Goal: Task Accomplishment & Management: Manage account settings

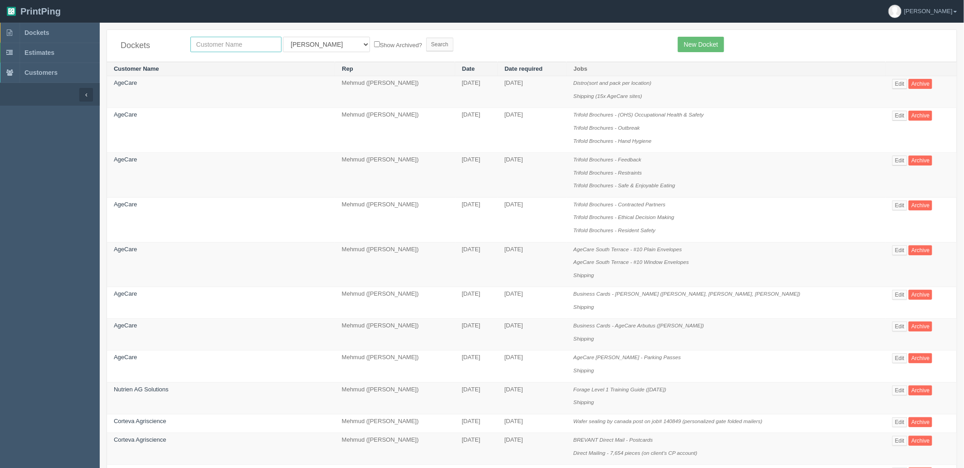
click at [242, 44] on input "text" at bounding box center [235, 44] width 91 height 15
type input "agecare"
click at [426, 38] on input "Search" at bounding box center [439, 45] width 27 height 14
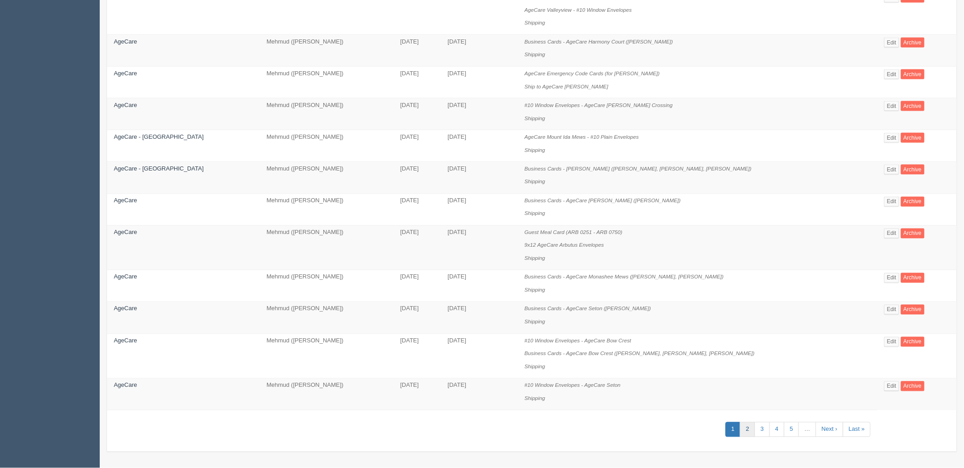
scroll to position [561, 0]
click at [740, 429] on link "2" at bounding box center [747, 429] width 15 height 15
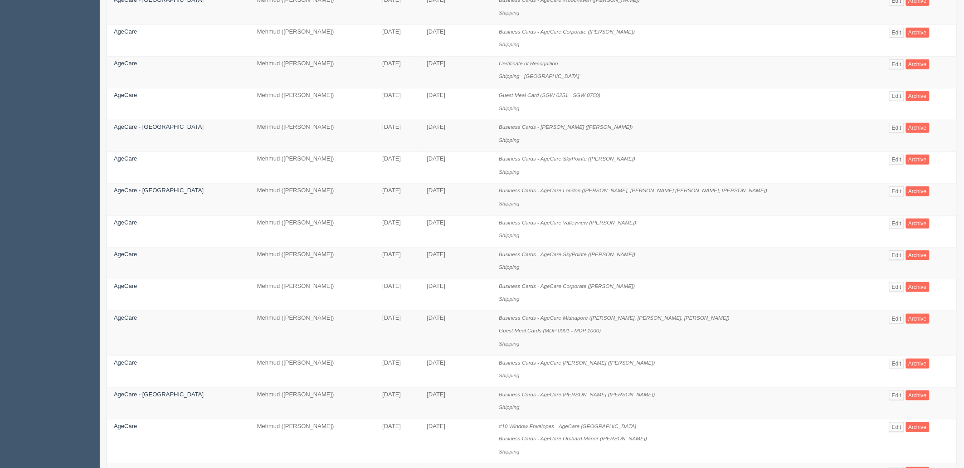
scroll to position [509, 0]
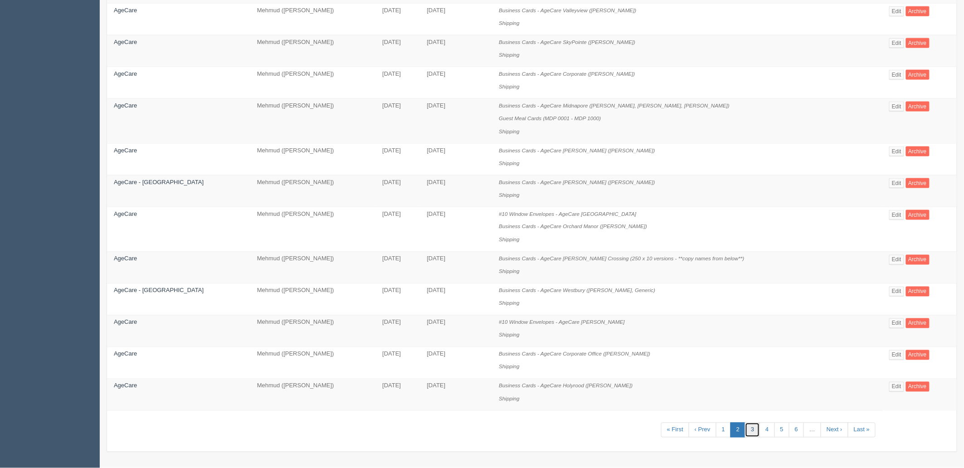
click at [745, 427] on link "3" at bounding box center [752, 430] width 15 height 15
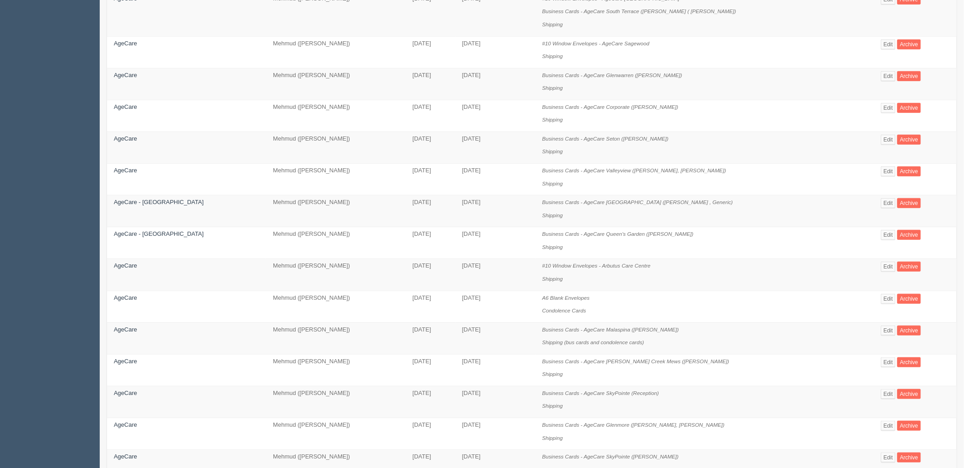
scroll to position [442, 0]
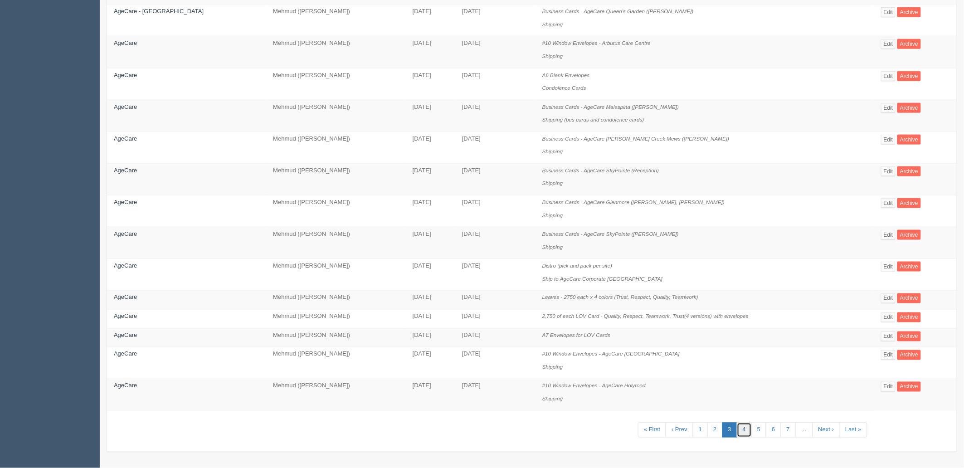
click at [737, 428] on link "4" at bounding box center [744, 430] width 15 height 15
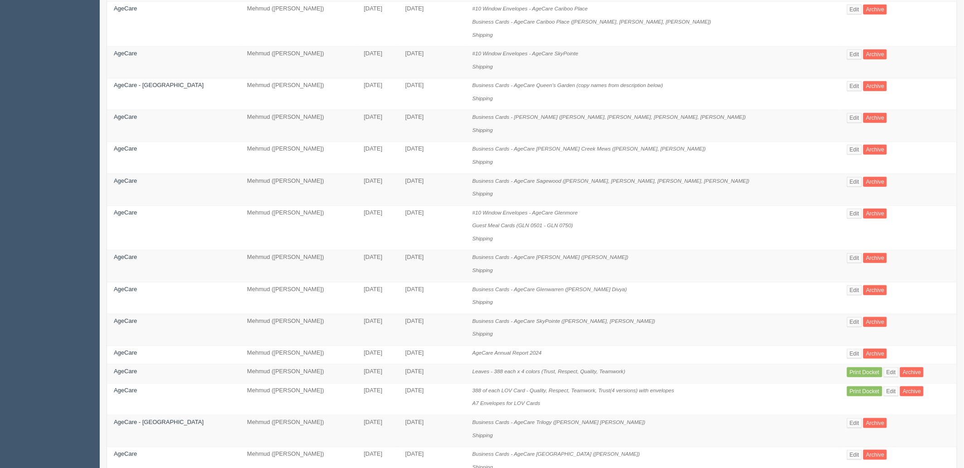
scroll to position [509, 0]
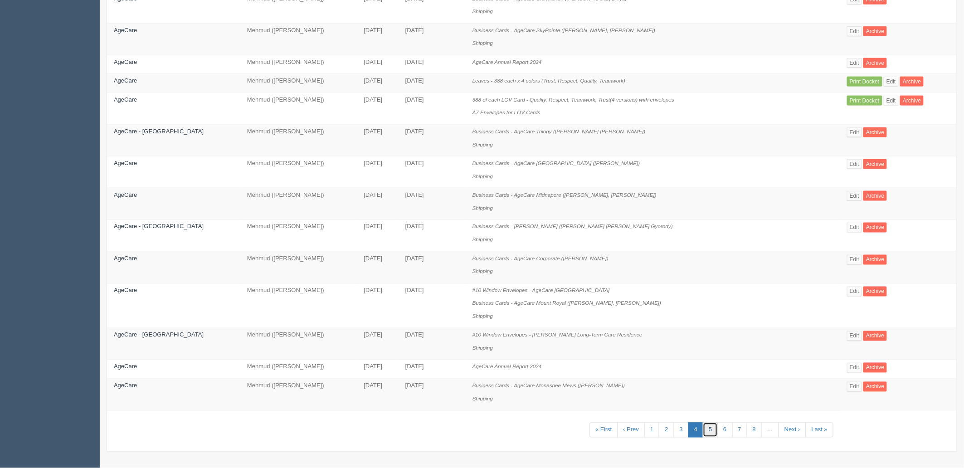
click at [703, 430] on link "5" at bounding box center [710, 430] width 15 height 15
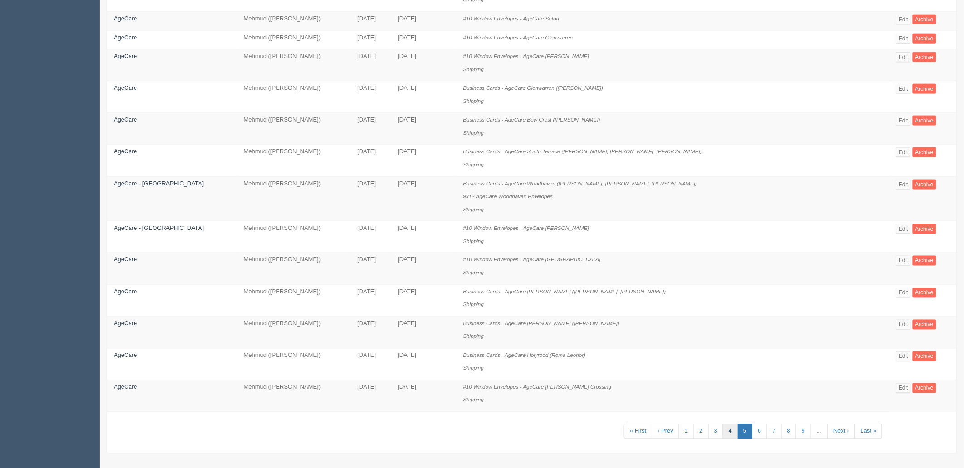
scroll to position [482, 0]
click at [752, 431] on link "6" at bounding box center [759, 430] width 15 height 15
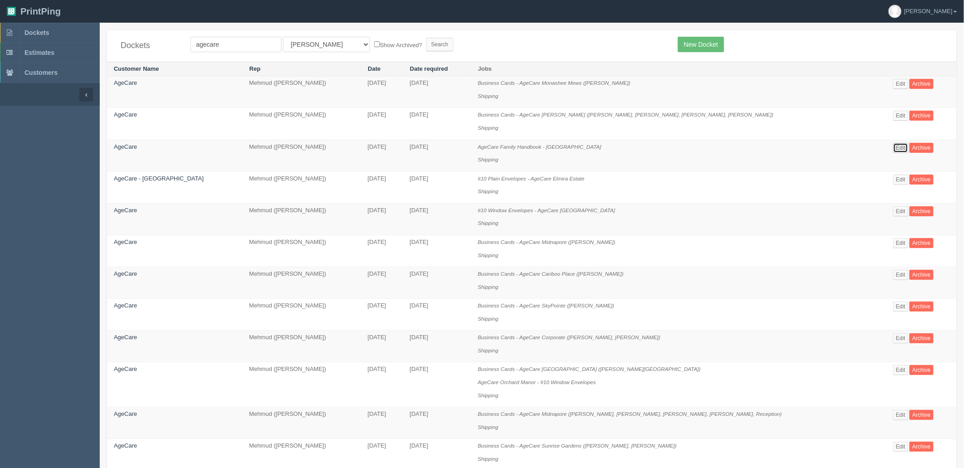
click at [893, 147] on link "Edit" at bounding box center [900, 148] width 15 height 10
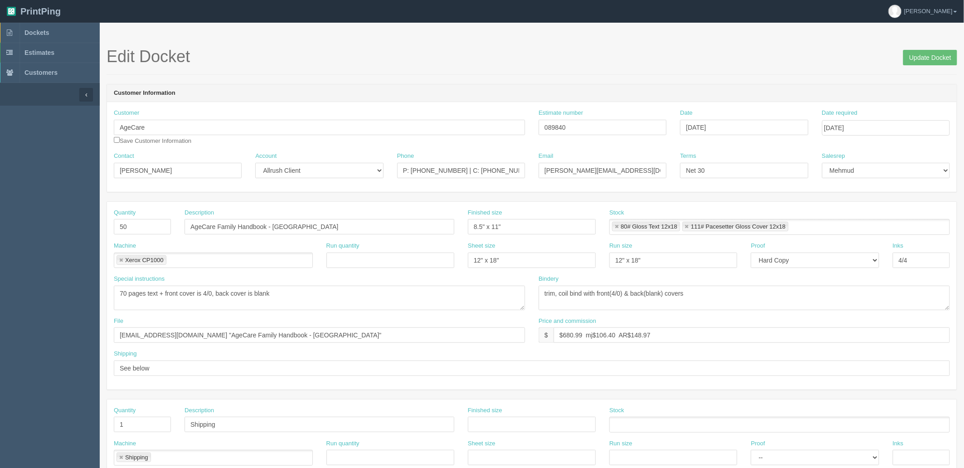
click at [836, 65] on h1 "Edit Docket Update Docket" at bounding box center [532, 57] width 850 height 18
click at [46, 33] on span "Dockets" at bounding box center [36, 32] width 24 height 7
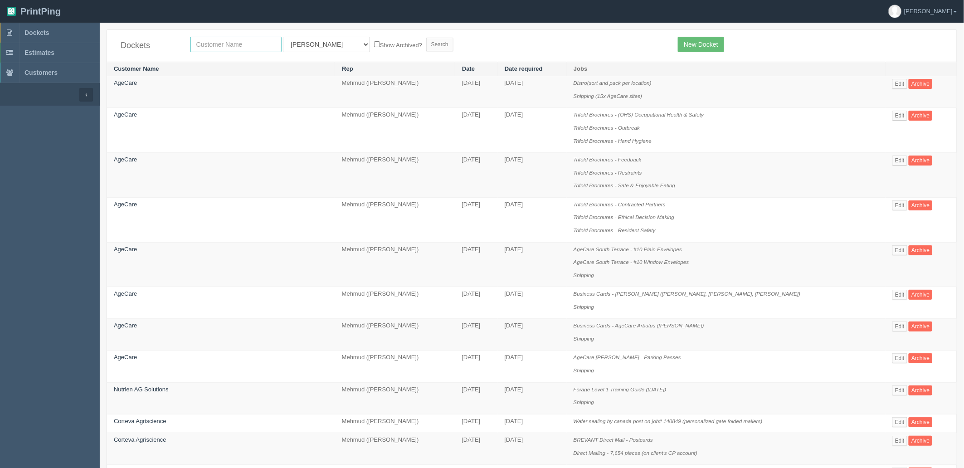
click at [253, 47] on input "text" at bounding box center [235, 44] width 91 height 15
type input "911"
click at [426, 38] on input "Search" at bounding box center [439, 45] width 27 height 14
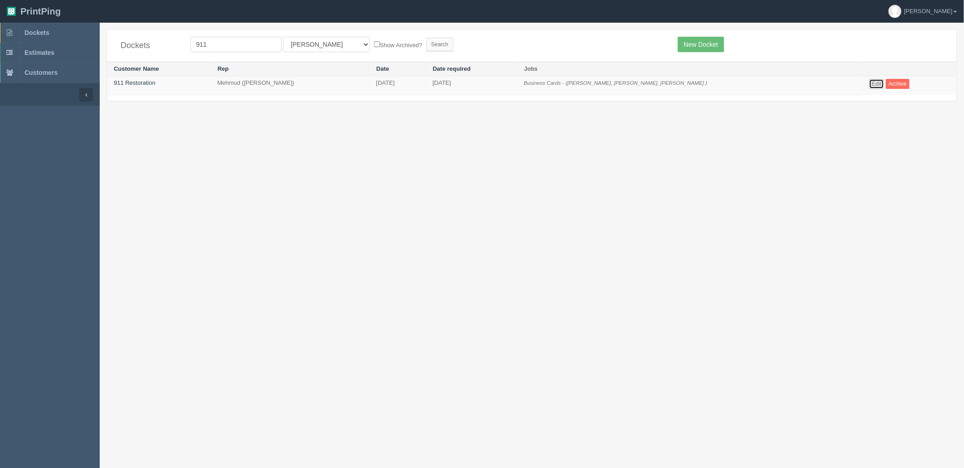
click at [871, 80] on link "Edit" at bounding box center [876, 84] width 15 height 10
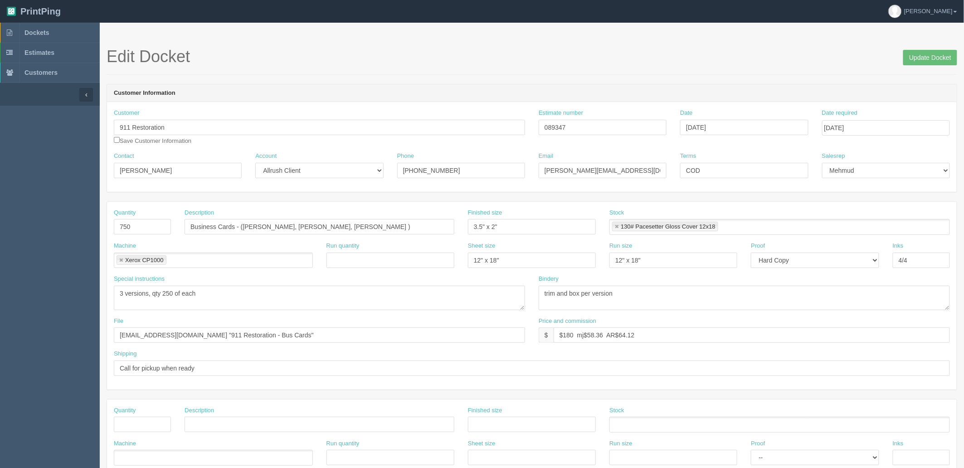
click at [436, 73] on div "Edit Docket Update Docket" at bounding box center [532, 61] width 850 height 27
drag, startPoint x: 524, startPoint y: 125, endPoint x: 482, endPoint y: 123, distance: 41.7
click at [476, 125] on div "Customer 911 Restoration Save Customer Information Estimate number 089347 Date …" at bounding box center [532, 130] width 850 height 43
drag, startPoint x: 574, startPoint y: 126, endPoint x: 592, endPoint y: 125, distance: 17.7
click at [574, 126] on input "089347" at bounding box center [603, 127] width 128 height 15
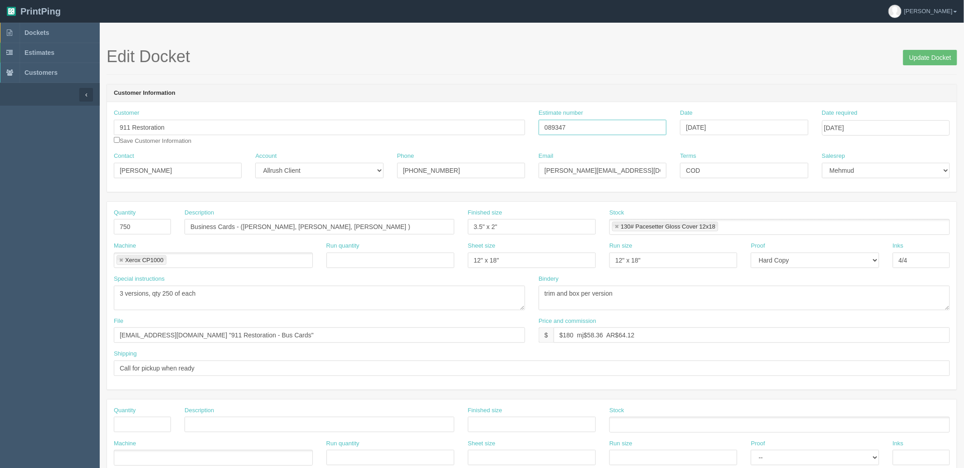
drag, startPoint x: 602, startPoint y: 125, endPoint x: 451, endPoint y: 121, distance: 151.0
click at [451, 121] on div "Customer 911 Restoration Save Customer Information Estimate number 089347 Date …" at bounding box center [532, 130] width 850 height 43
click at [58, 34] on link "Dockets" at bounding box center [50, 33] width 100 height 20
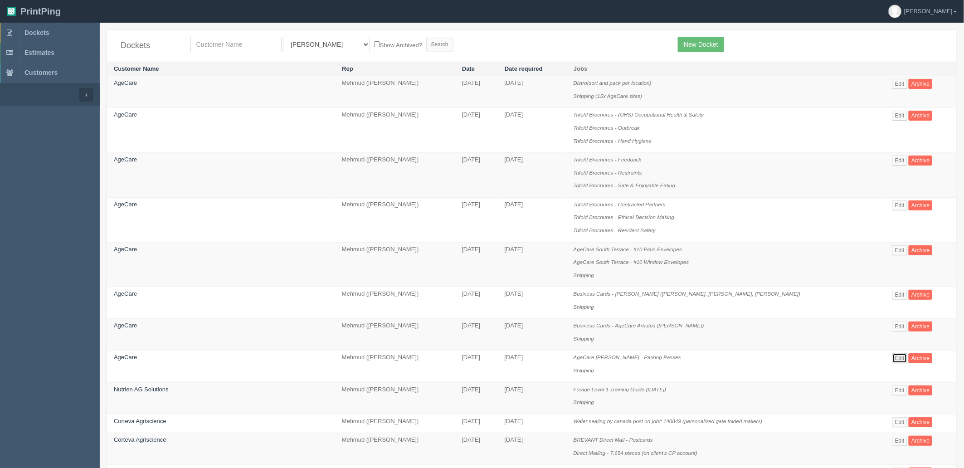
click at [897, 362] on link "Edit" at bounding box center [899, 358] width 15 height 10
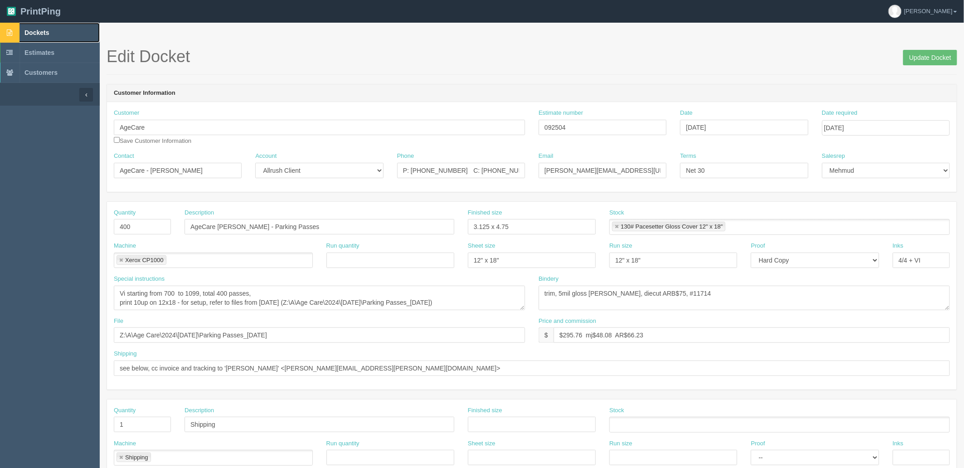
click at [68, 34] on link "Dockets" at bounding box center [50, 33] width 100 height 20
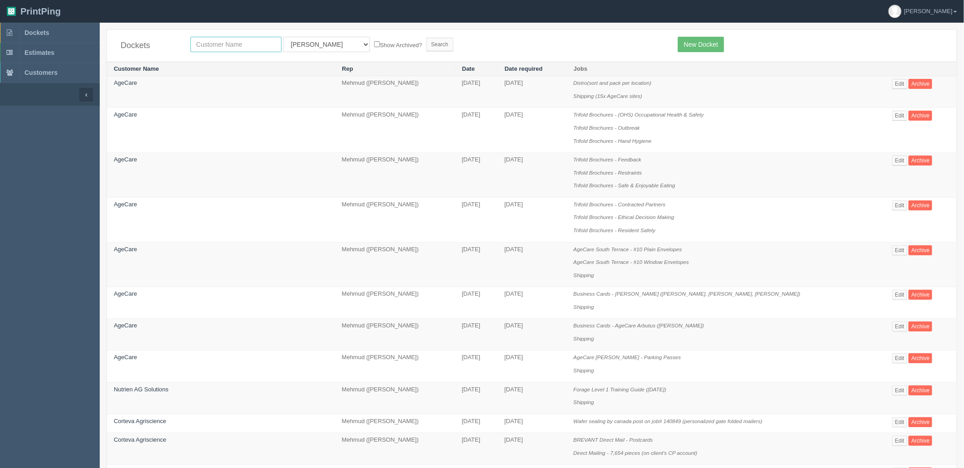
click at [238, 46] on input "text" at bounding box center [235, 44] width 91 height 15
click at [504, 46] on form "All Users Ali Ali Test 1 Aly Amy Ankit Arif Brandon Dan France Greg Jim Mark Ma…" at bounding box center [427, 44] width 474 height 15
click at [219, 43] on input "text" at bounding box center [235, 44] width 91 height 15
type input "olympia"
click at [426, 38] on input "Search" at bounding box center [439, 45] width 27 height 14
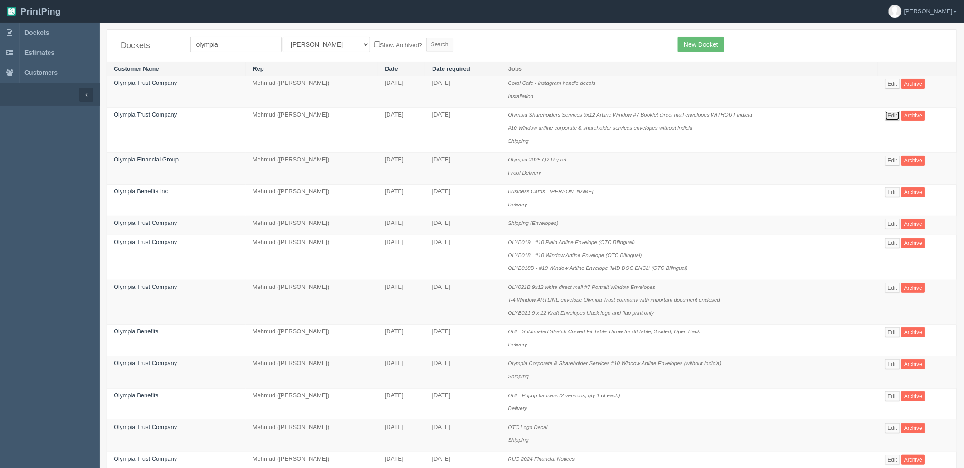
click at [897, 113] on link "Edit" at bounding box center [892, 116] width 15 height 10
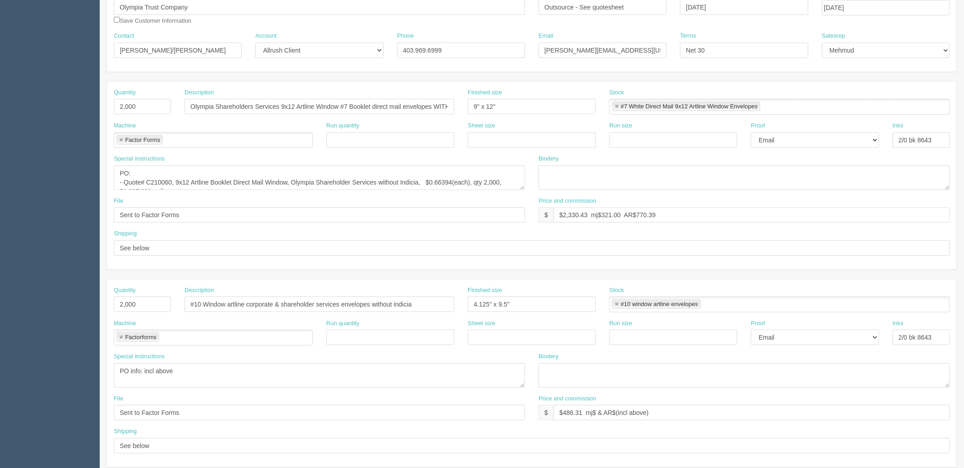
scroll to position [151, 0]
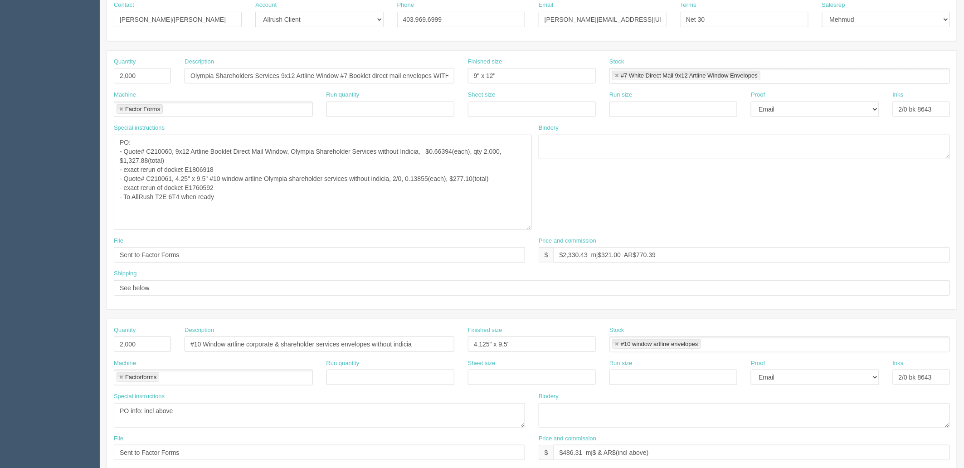
drag, startPoint x: 523, startPoint y: 157, endPoint x: 529, endPoint y: 229, distance: 72.4
click at [529, 229] on textarea "PO: - Quote# C210060, 9x12 Artline Booklet Direct Mail Window, Olympia Sharehol…" at bounding box center [323, 182] width 418 height 95
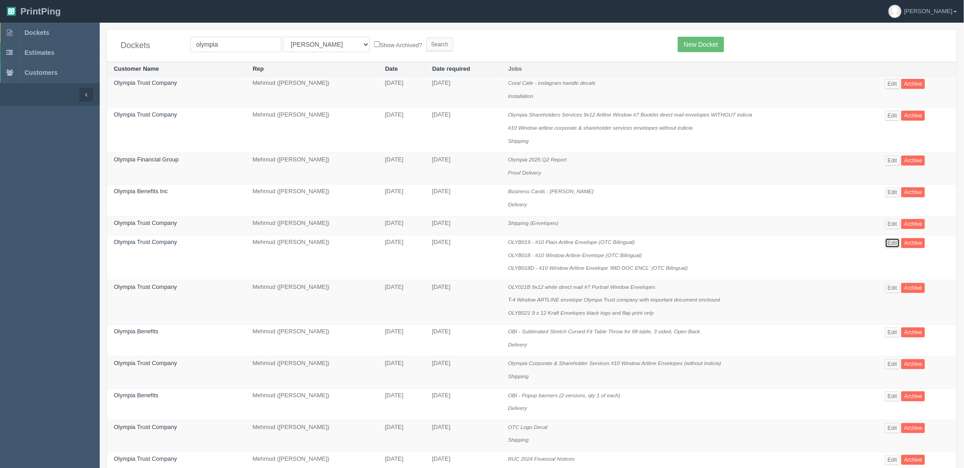
click at [894, 241] on link "Edit" at bounding box center [892, 243] width 15 height 10
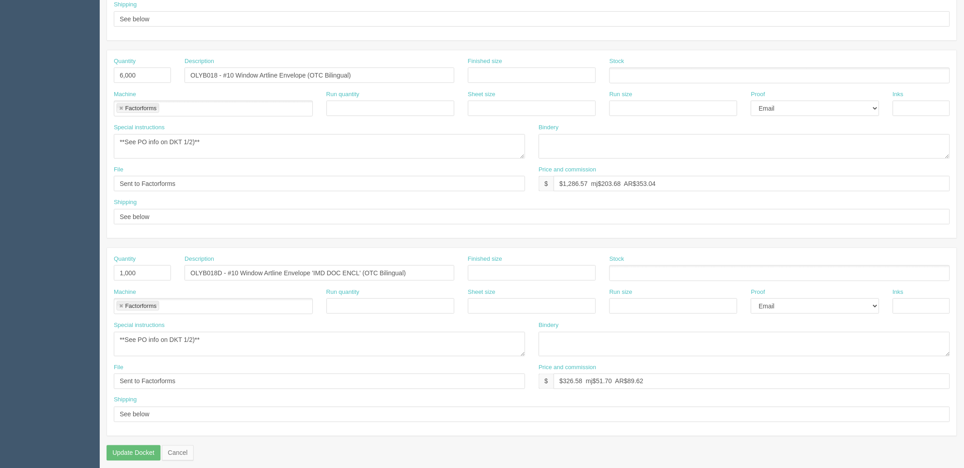
scroll to position [356, 0]
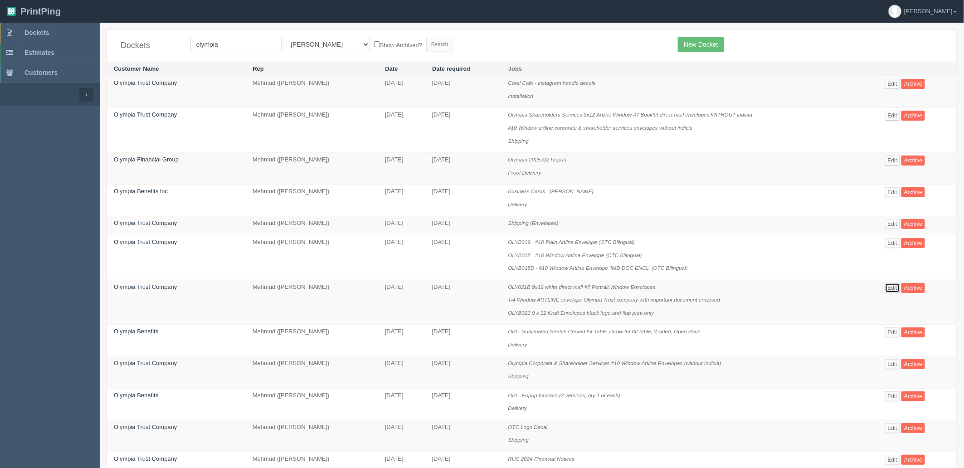
click at [896, 287] on link "Edit" at bounding box center [892, 288] width 15 height 10
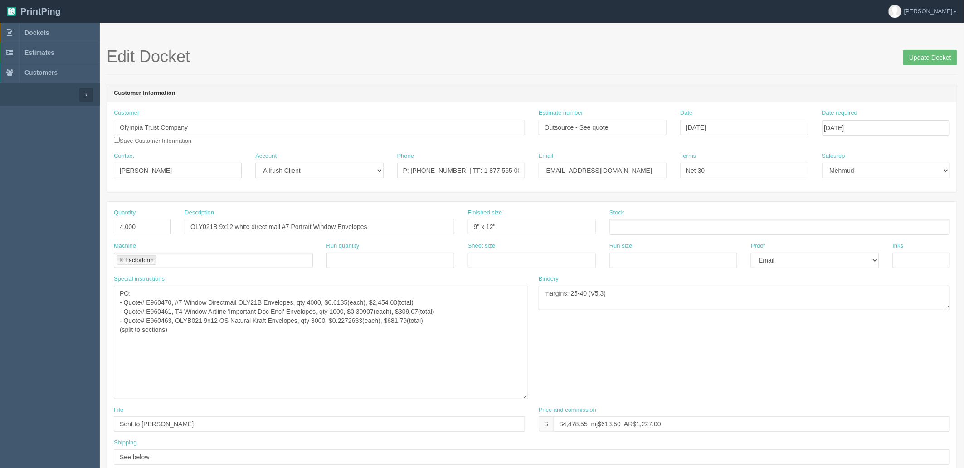
drag, startPoint x: 522, startPoint y: 306, endPoint x: 525, endPoint y: 395, distance: 89.4
click at [525, 395] on textarea "PO: - Quote# E960470, #7 Window Directmail OLY21B Envelopes, qty 4000, $0.6135(…" at bounding box center [321, 342] width 414 height 113
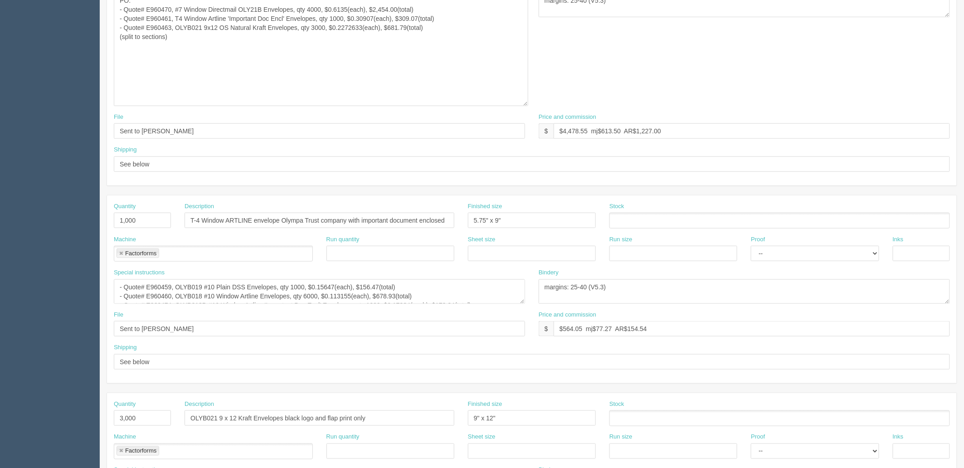
scroll to position [352, 0]
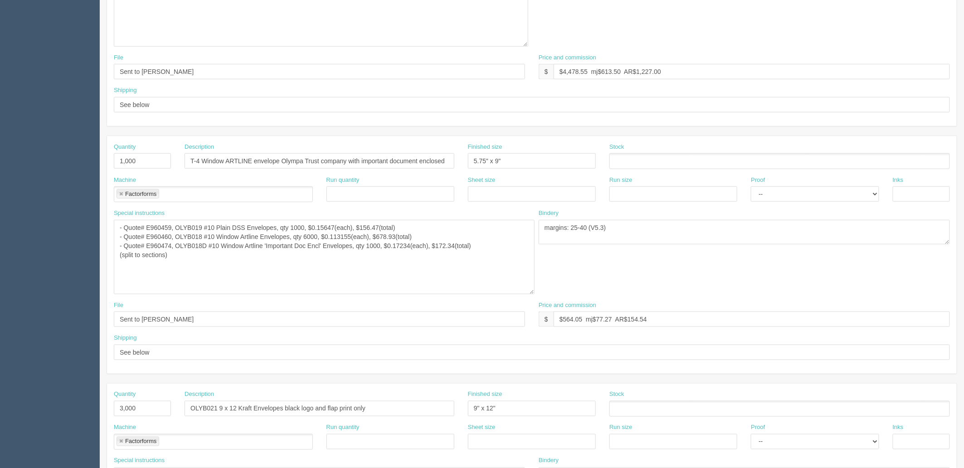
drag, startPoint x: 522, startPoint y: 241, endPoint x: 532, endPoint y: 291, distance: 50.8
click at [532, 291] on textarea "- Quote# E960459, OLYB019 #10 Plain DSS Envelopes, qty 1000, $0.15647(each), $1…" at bounding box center [324, 257] width 421 height 74
